Goal: Task Accomplishment & Management: Use online tool/utility

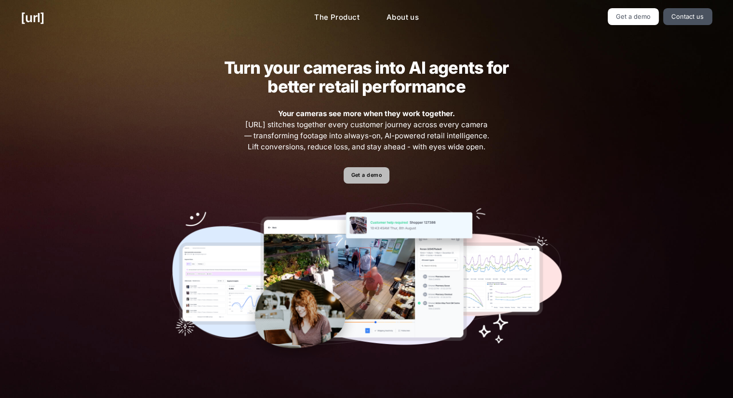
click at [356, 180] on link "Get a demo" at bounding box center [367, 175] width 46 height 17
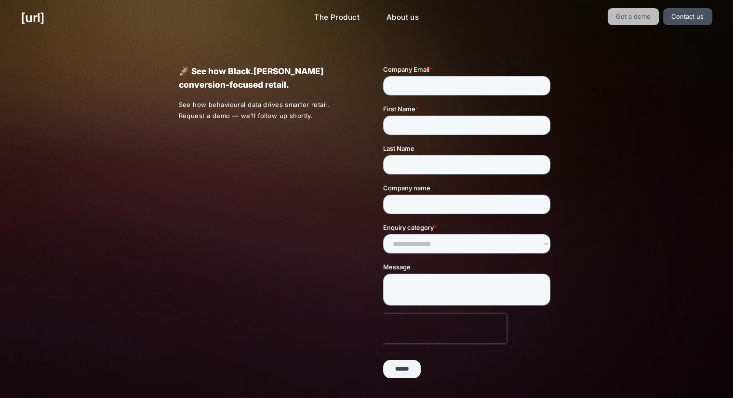
click at [652, 14] on link "Get a demo" at bounding box center [634, 16] width 52 height 17
click at [640, 20] on link "Get a demo" at bounding box center [634, 16] width 52 height 17
